Goal: Task Accomplishment & Management: Manage account settings

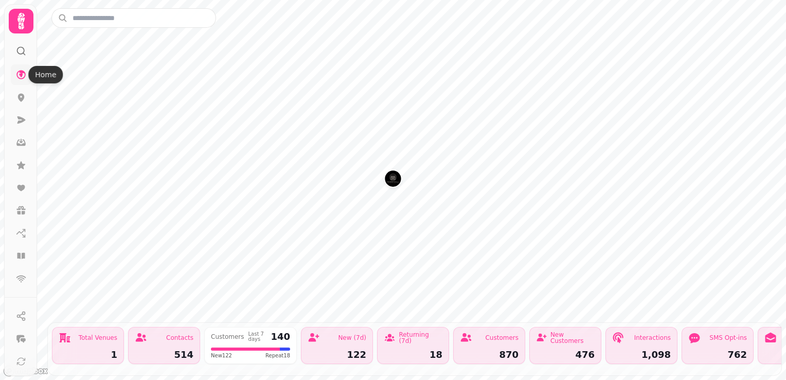
click at [22, 76] on icon at bounding box center [20, 74] width 9 height 9
click at [16, 23] on icon at bounding box center [21, 21] width 21 height 21
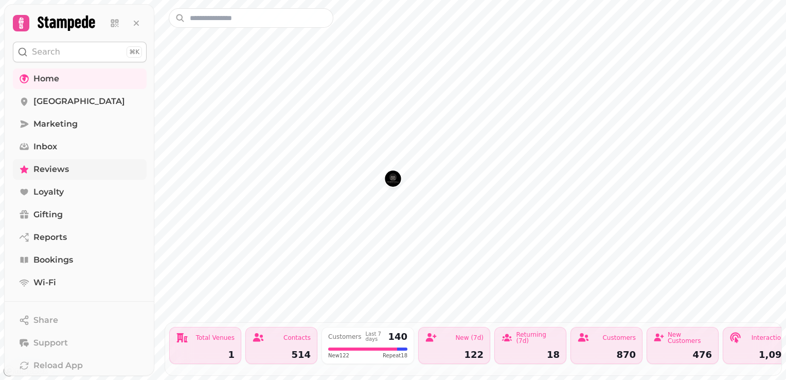
click at [71, 169] on link "Reviews" at bounding box center [80, 169] width 134 height 21
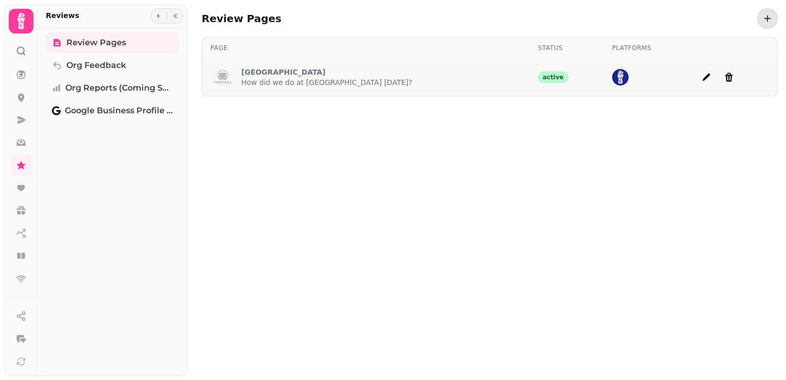
click at [445, 72] on div "[GEOGRAPHIC_DATA] How did we do at [GEOGRAPHIC_DATA] [DATE]?" at bounding box center [365, 77] width 311 height 25
click at [701, 76] on icon "add page" at bounding box center [706, 77] width 10 height 10
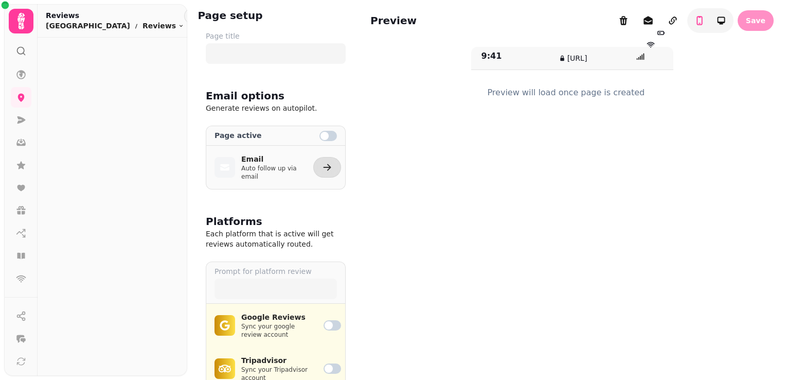
type input "**********"
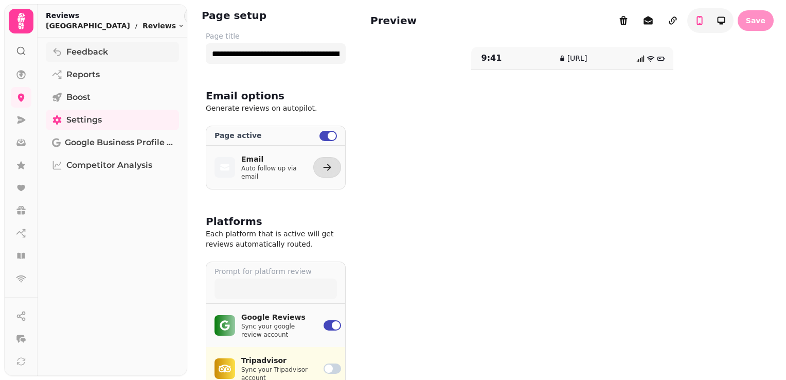
click at [85, 46] on span "Feedback" at bounding box center [87, 52] width 42 height 12
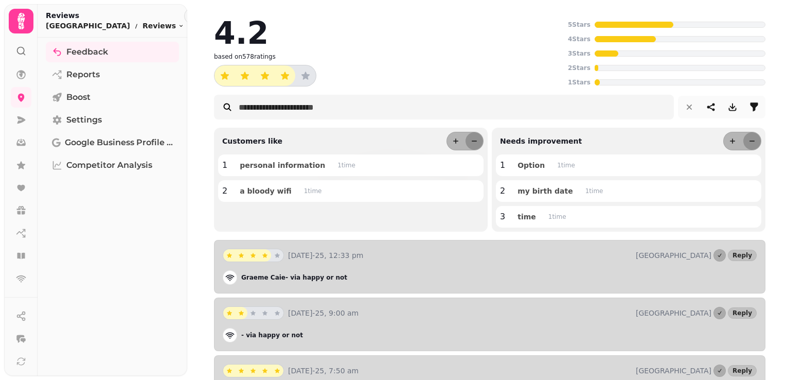
click at [784, 143] on img at bounding box center [393, 128] width 786 height 257
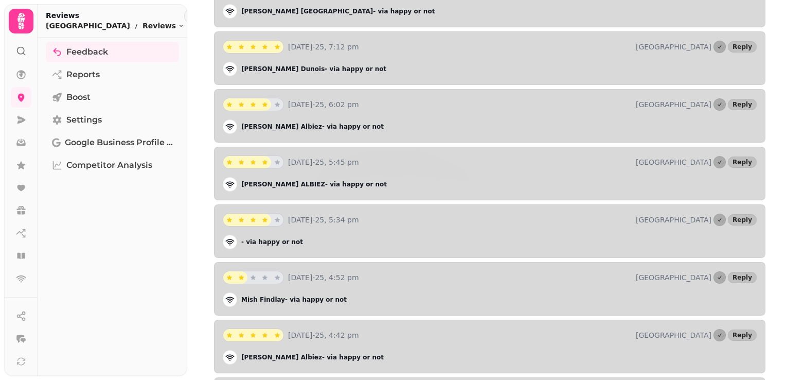
scroll to position [755, 0]
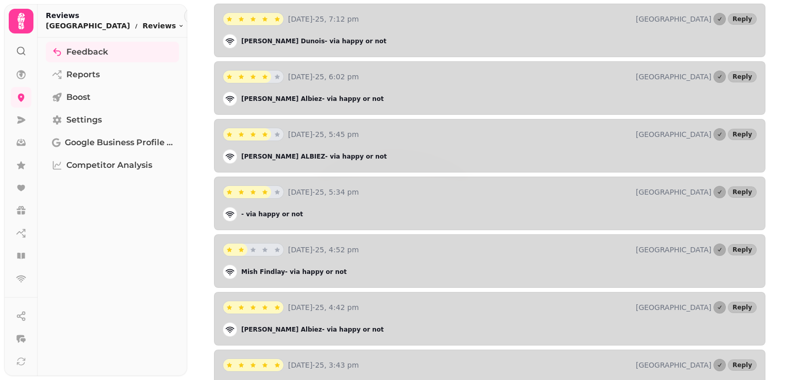
click at [628, 266] on div "Mish Findlay - via happy or not" at bounding box center [490, 272] width 534 height 14
click at [372, 244] on p "[DATE]-25, 4:52 pm" at bounding box center [460, 249] width 344 height 10
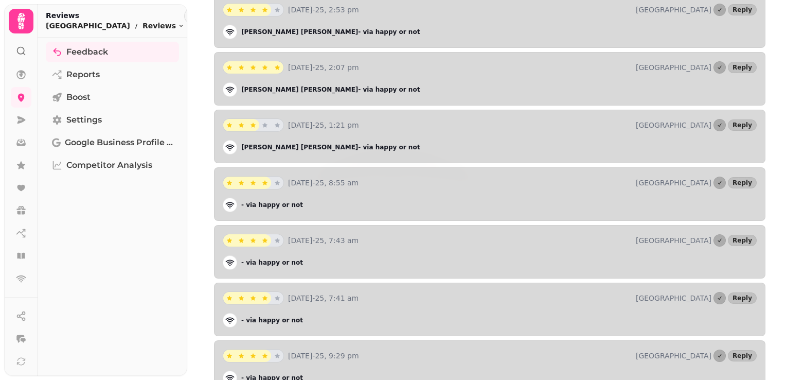
scroll to position [1335, 0]
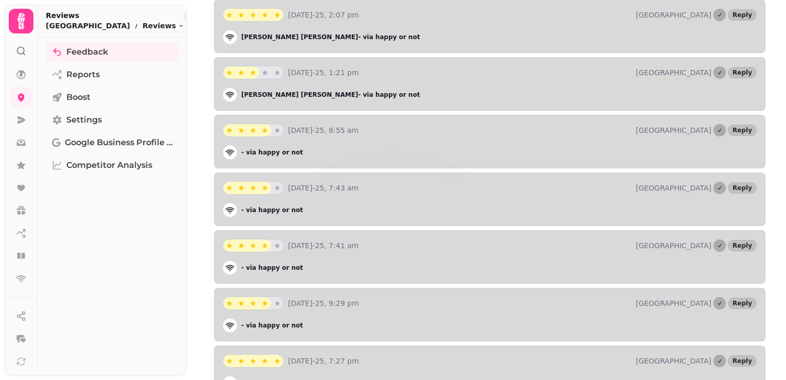
click at [786, 185] on html "4.2 based on 578 ratings 5 Stars 4 Stars 3 Stars 2 Stars 1 Stars Customers like…" at bounding box center [393, 190] width 786 height 380
click at [786, 186] on img at bounding box center [393, 128] width 786 height 257
click at [784, 187] on img at bounding box center [393, 128] width 786 height 257
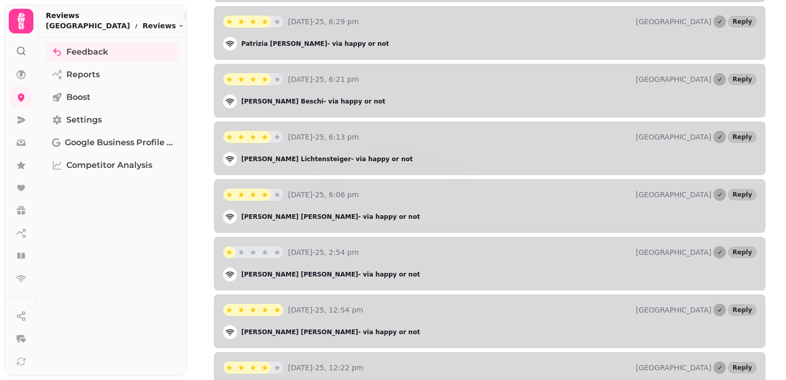
scroll to position [1946, 0]
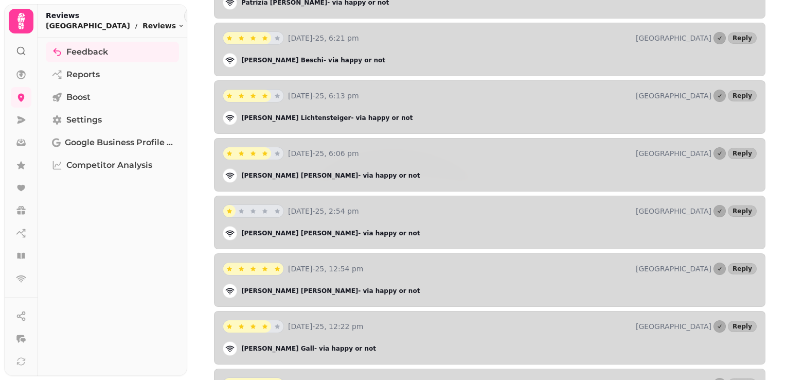
click at [398, 206] on div "[DATE]-25, 2:54 pm [GEOGRAPHIC_DATA] Reply [PERSON_NAME] - via happy or not" at bounding box center [490, 223] width 552 height 54
drag, startPoint x: 324, startPoint y: 204, endPoint x: 297, endPoint y: 209, distance: 27.4
click at [297, 209] on div "[DATE]-25, 2:54 pm [GEOGRAPHIC_DATA] Reply [PERSON_NAME] - via happy or not" at bounding box center [490, 223] width 552 height 54
drag, startPoint x: 297, startPoint y: 209, endPoint x: 352, endPoint y: 227, distance: 57.4
click at [352, 227] on div "[DATE]-25, 2:54 pm [GEOGRAPHIC_DATA] Reply [PERSON_NAME] - via happy or not" at bounding box center [490, 223] width 552 height 54
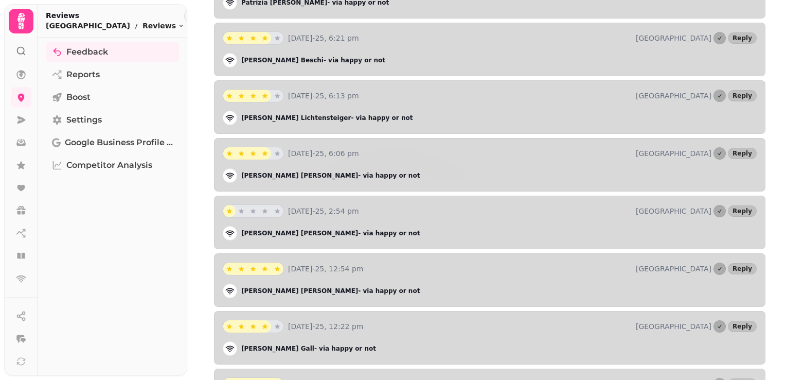
click at [774, 290] on div "4.2 based on 578 ratings 5 Stars 4 Stars 3 Stars 2 Stars 1 Stars Customers like…" at bounding box center [489, 358] width 593 height 4608
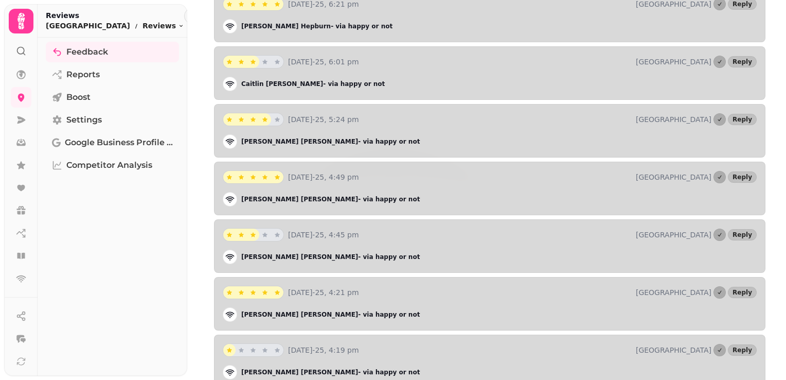
scroll to position [4197, 0]
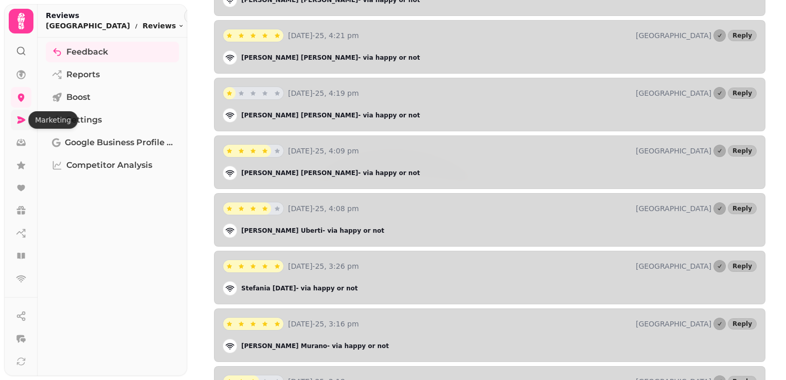
click at [22, 124] on icon at bounding box center [21, 120] width 10 height 10
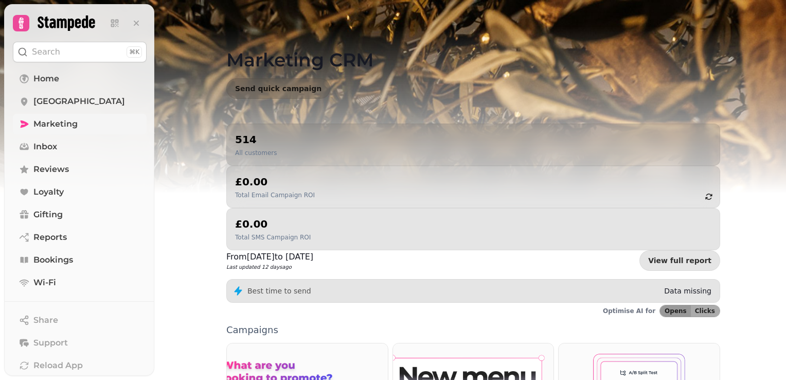
click at [784, 56] on img at bounding box center [393, 128] width 786 height 257
drag, startPoint x: 784, startPoint y: 56, endPoint x: 786, endPoint y: 132, distance: 76.2
click at [786, 132] on html "Search ⌘K Home [GEOGRAPHIC_DATA] Hotel Marketing Inbox Reviews Loyalty Gifting …" at bounding box center [393, 190] width 786 height 380
